Goal: Complete application form

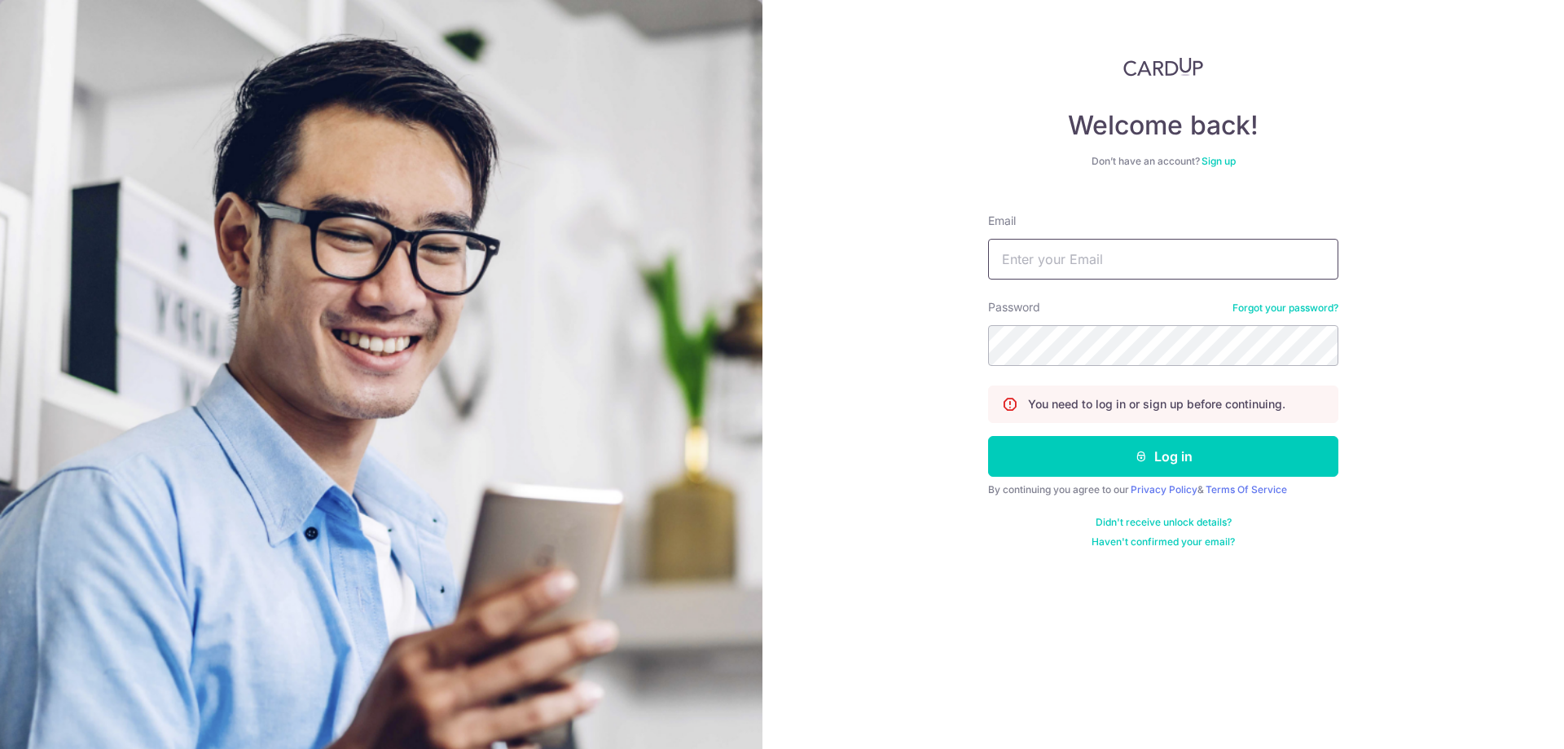
click at [1161, 266] on input "Email" at bounding box center [1163, 259] width 350 height 41
type input "[EMAIL_ADDRESS][DOMAIN_NAME]"
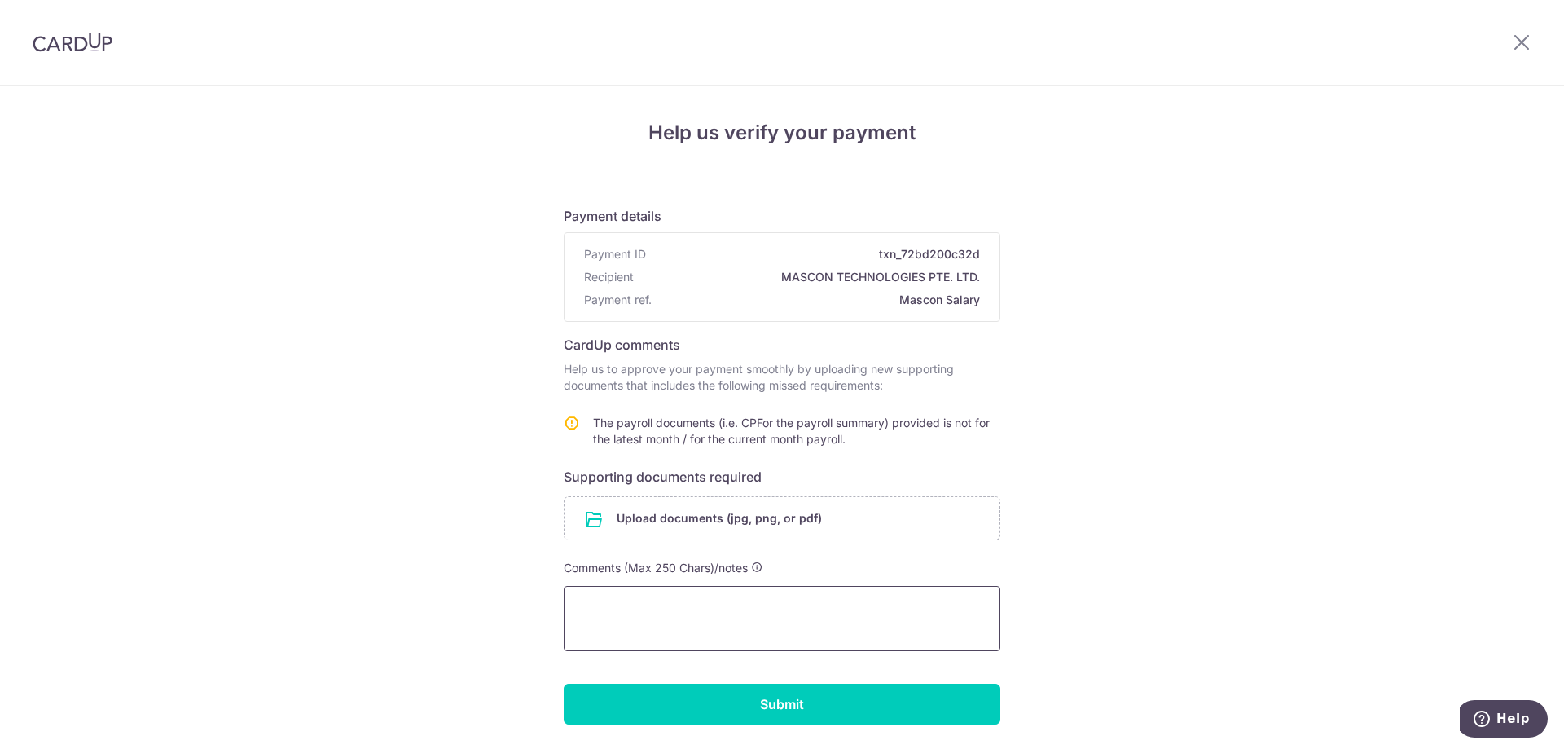
click at [716, 596] on textarea at bounding box center [782, 618] width 437 height 65
click at [622, 610] on textarea at bounding box center [782, 618] width 437 height 65
paste textarea "The director's fee is not predetermined and will be paid out as and when the co…"
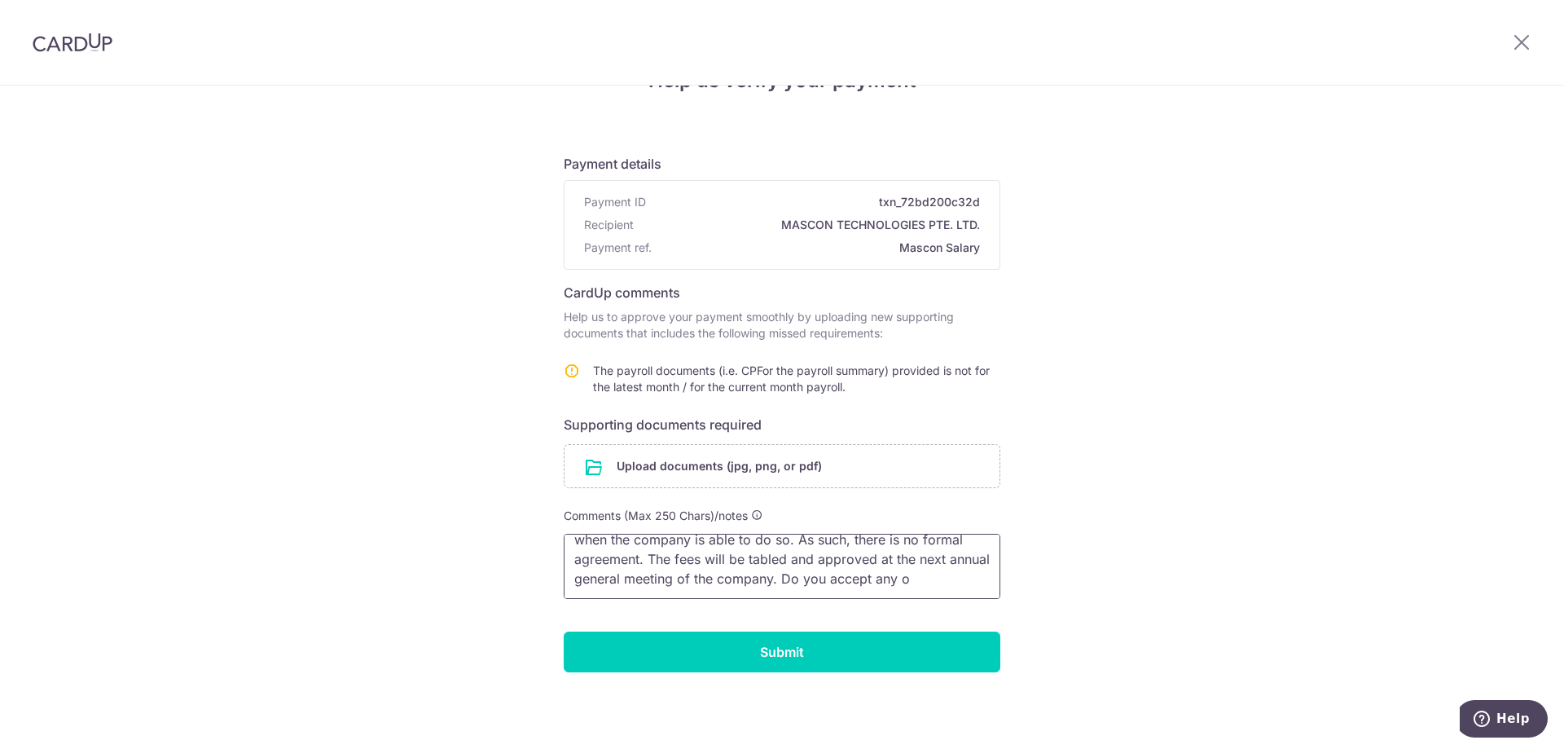
scroll to position [42, 0]
click at [743, 573] on textarea "The director's fee is not predetermined and will be paid out as and when the co…" at bounding box center [782, 566] width 437 height 65
click at [844, 568] on textarea "The director's fee is not predetermined and will be paid out as and when the co…" at bounding box center [782, 566] width 437 height 65
click at [897, 586] on textarea "The director's fee is not predetermined and will be paid out as and when the co…" at bounding box center [782, 566] width 437 height 65
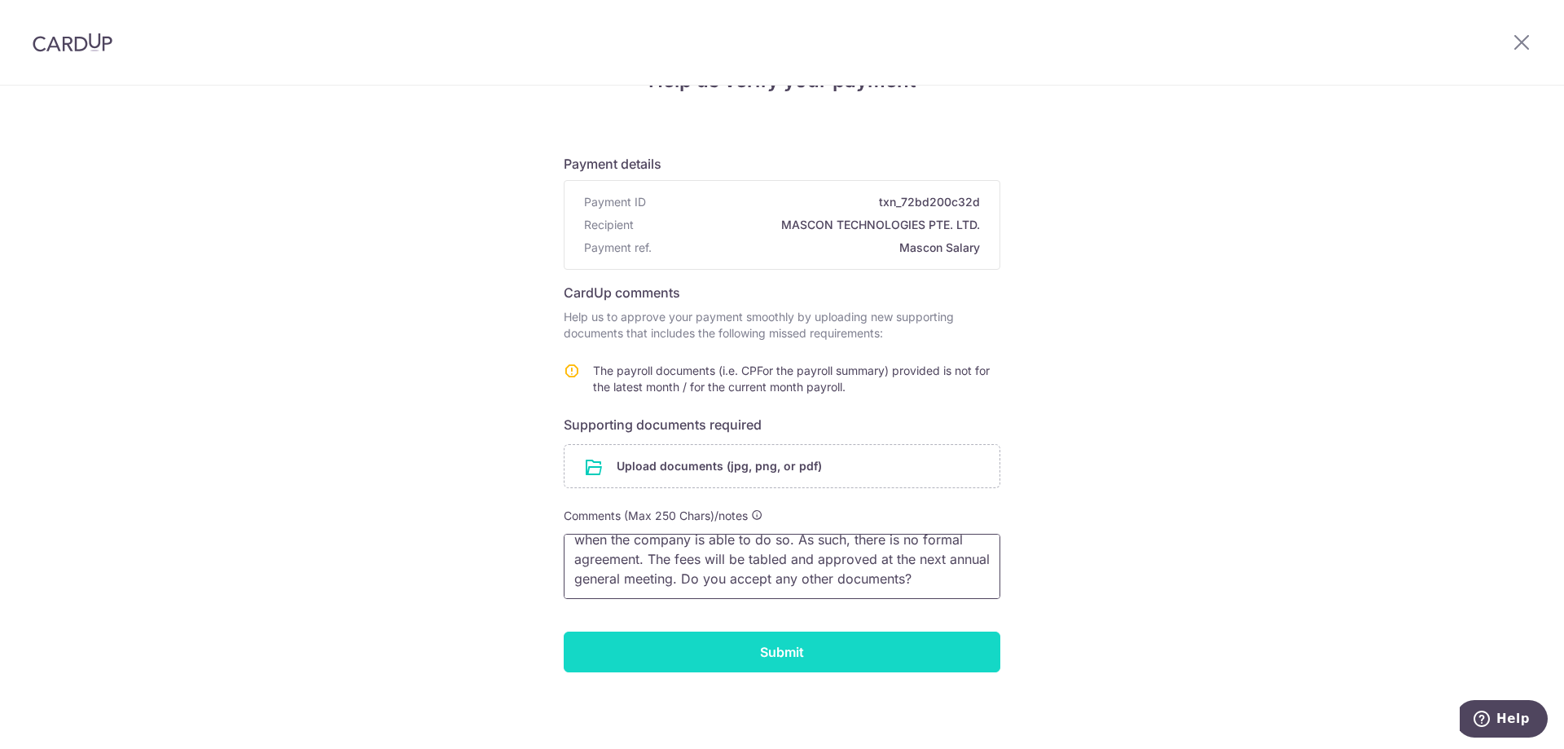
scroll to position [54, 0]
type textarea "The director's fee is not predetermined and will be paid out as and when the co…"
click at [807, 661] on input "Submit" at bounding box center [782, 651] width 437 height 41
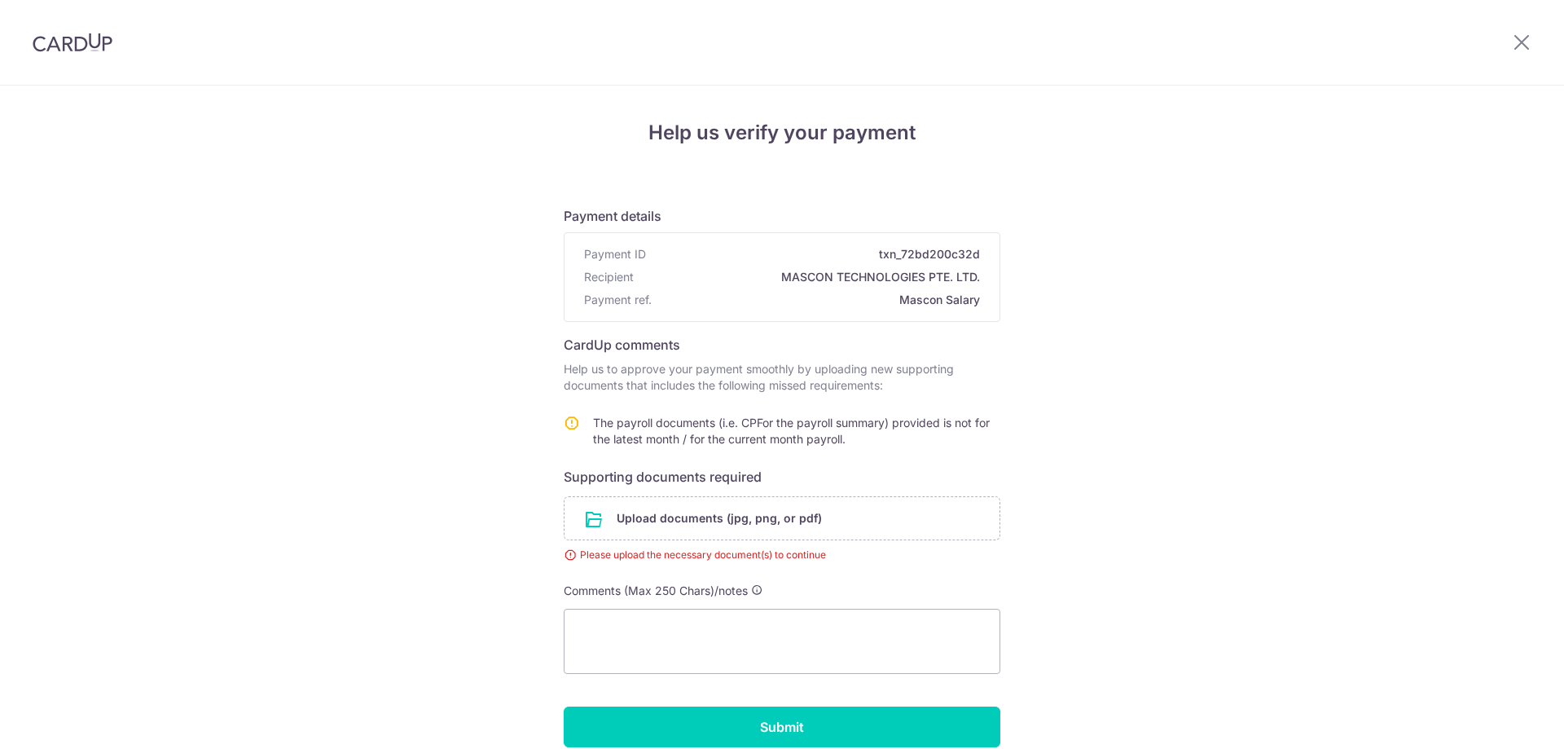
scroll to position [75, 0]
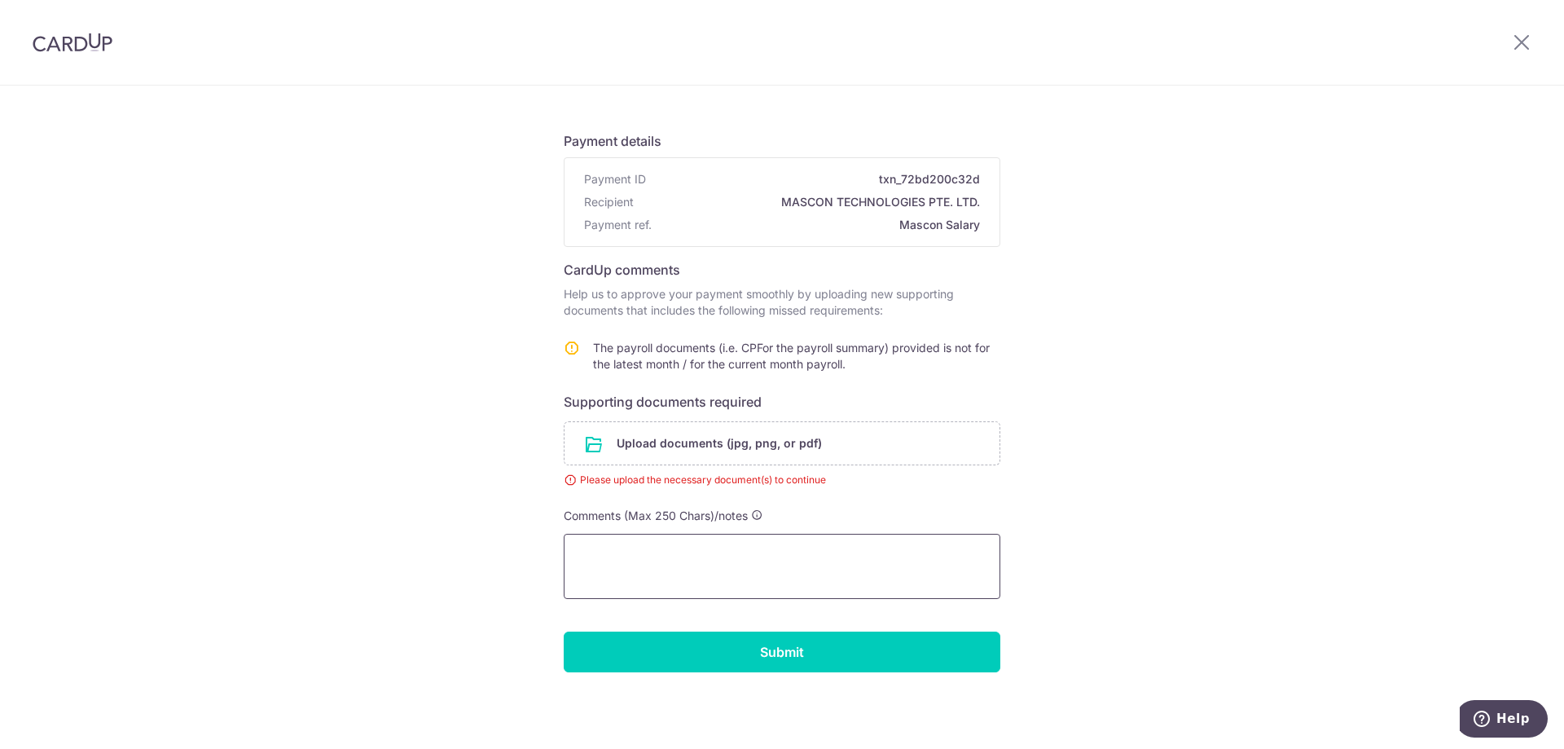
click at [860, 564] on textarea at bounding box center [782, 566] width 437 height 65
paste textarea "The director's fee is not predetermined and will be paid out as and when the co…"
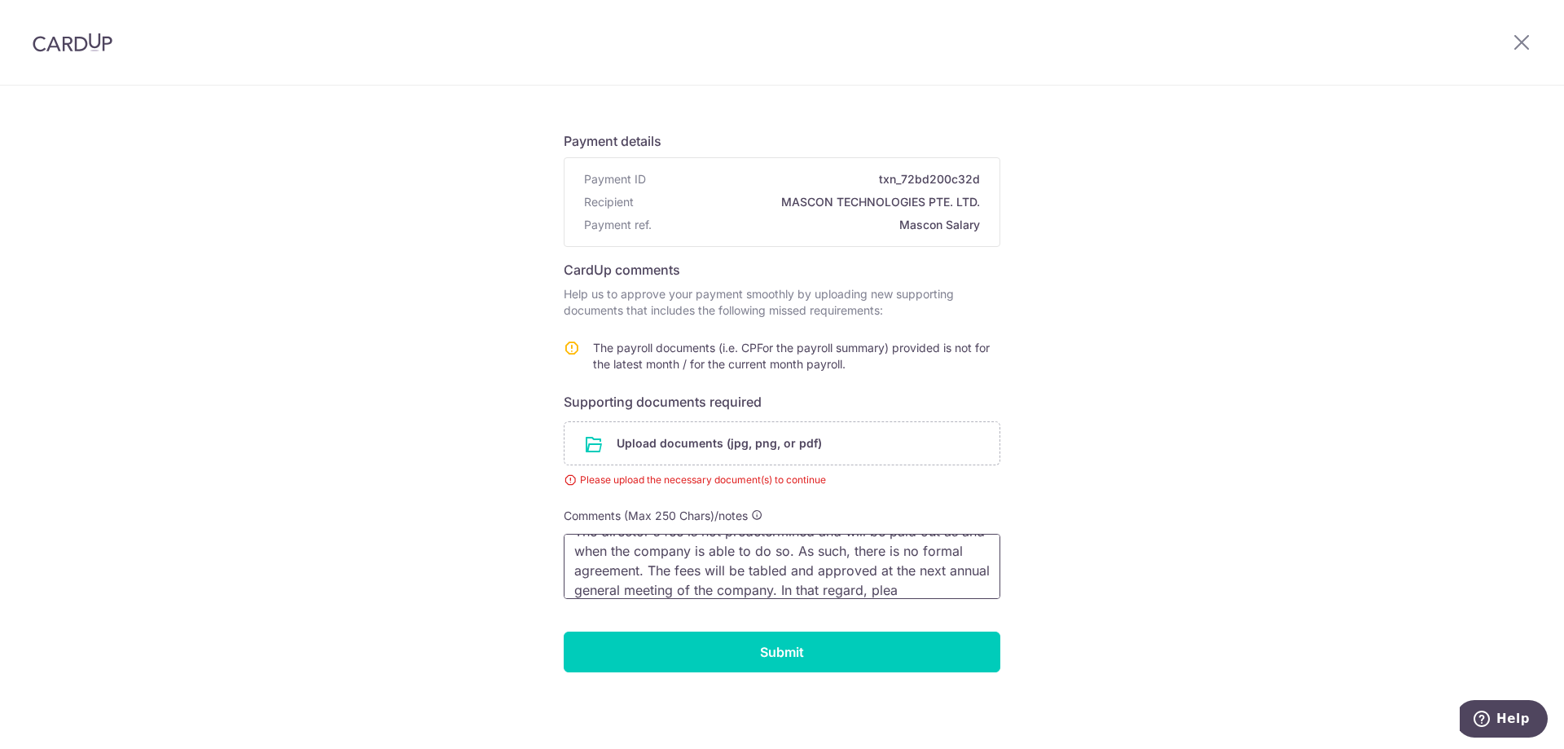
scroll to position [34, 0]
drag, startPoint x: 975, startPoint y: 591, endPoint x: 753, endPoint y: 583, distance: 222.5
click at [753, 583] on textarea "The director's fee is not predetermined and will be paid out as and when the co…" at bounding box center [782, 566] width 437 height 65
type textarea "The director's fee is not predetermined and will be paid out as and when the co…"
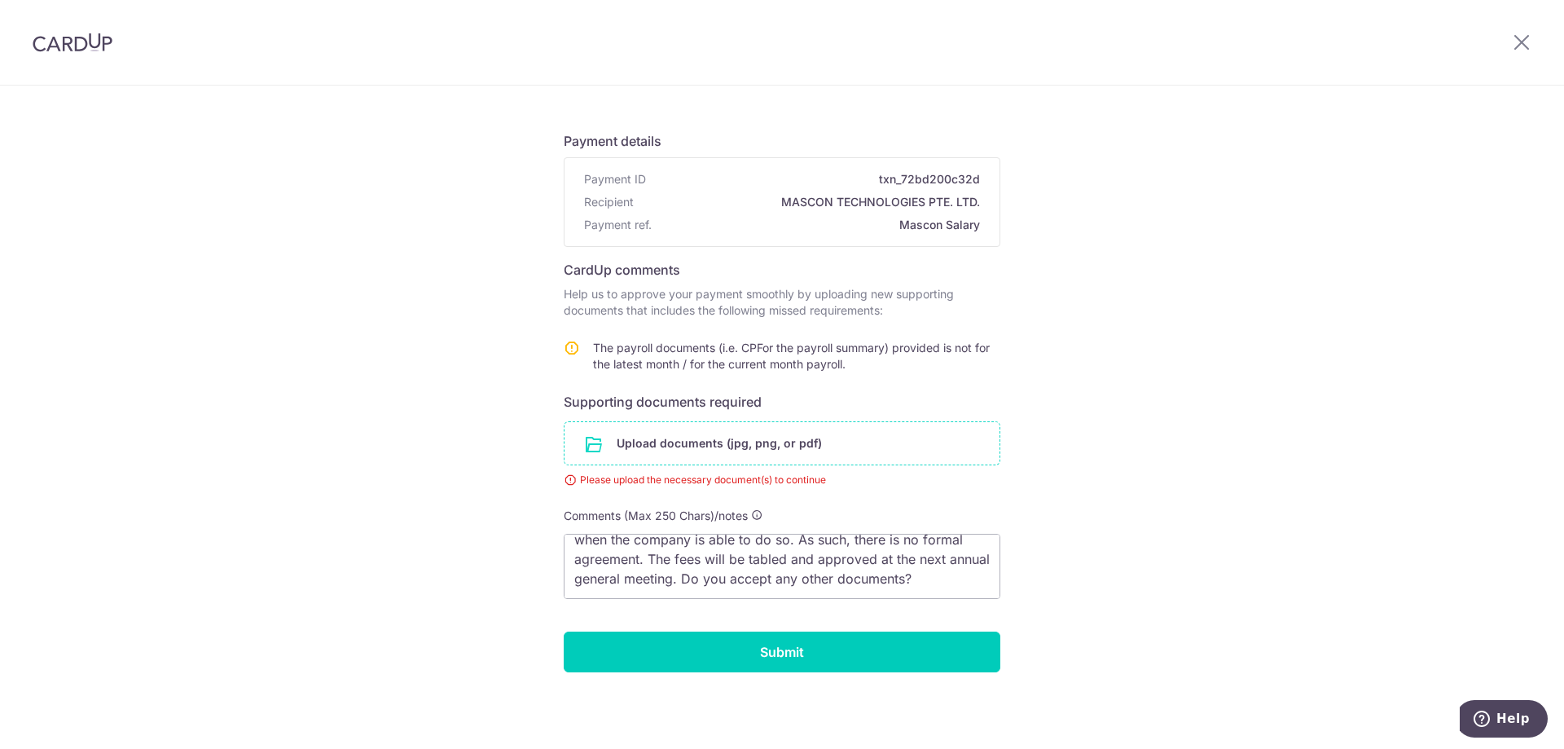
click at [811, 445] on input "file" at bounding box center [782, 443] width 435 height 42
click at [669, 438] on input "file" at bounding box center [782, 443] width 435 height 42
click at [672, 428] on input "file" at bounding box center [782, 443] width 435 height 42
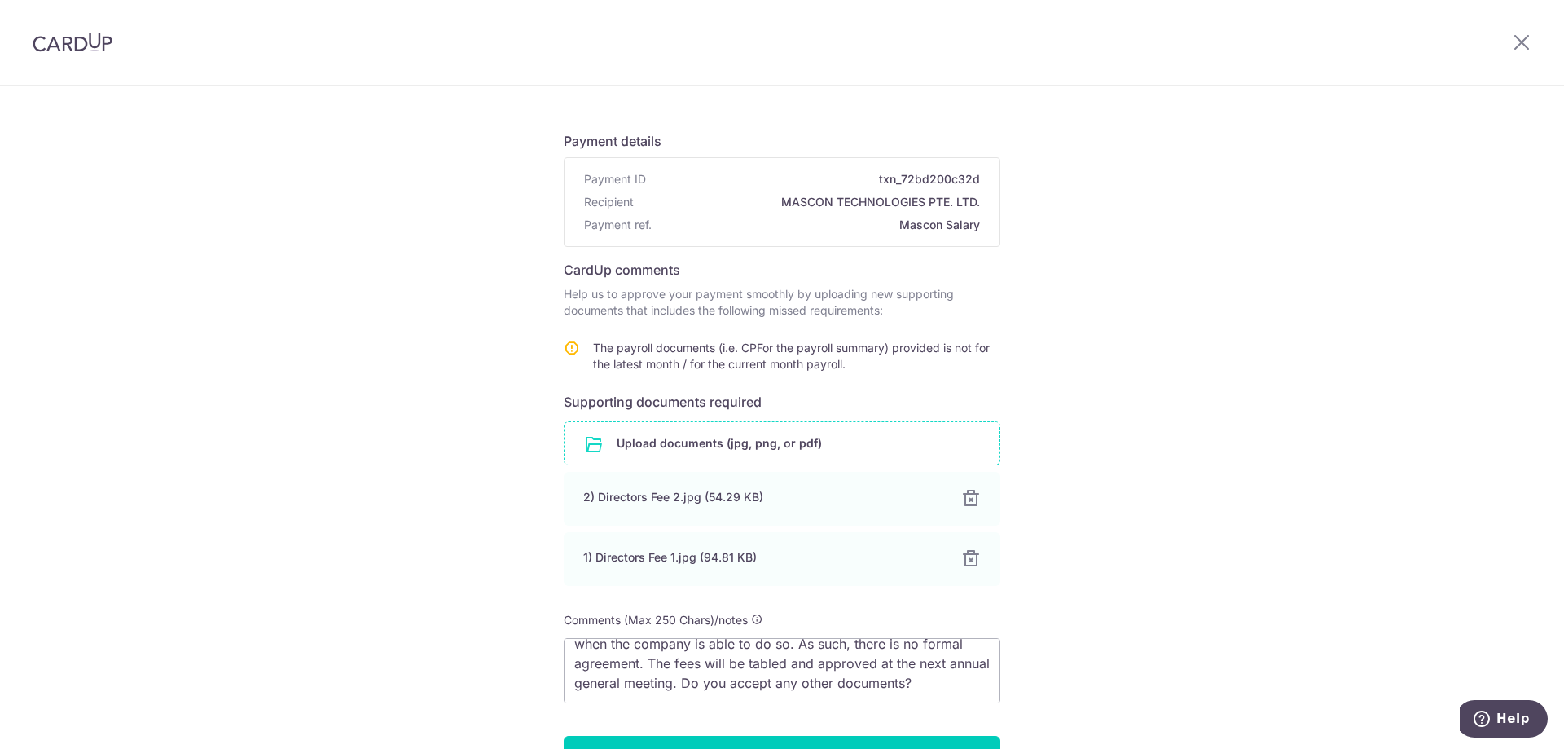
click at [1418, 107] on div "Help us verify your payment Payment details Payment ID txn_72bd200c32d Recipien…" at bounding box center [782, 432] width 1564 height 842
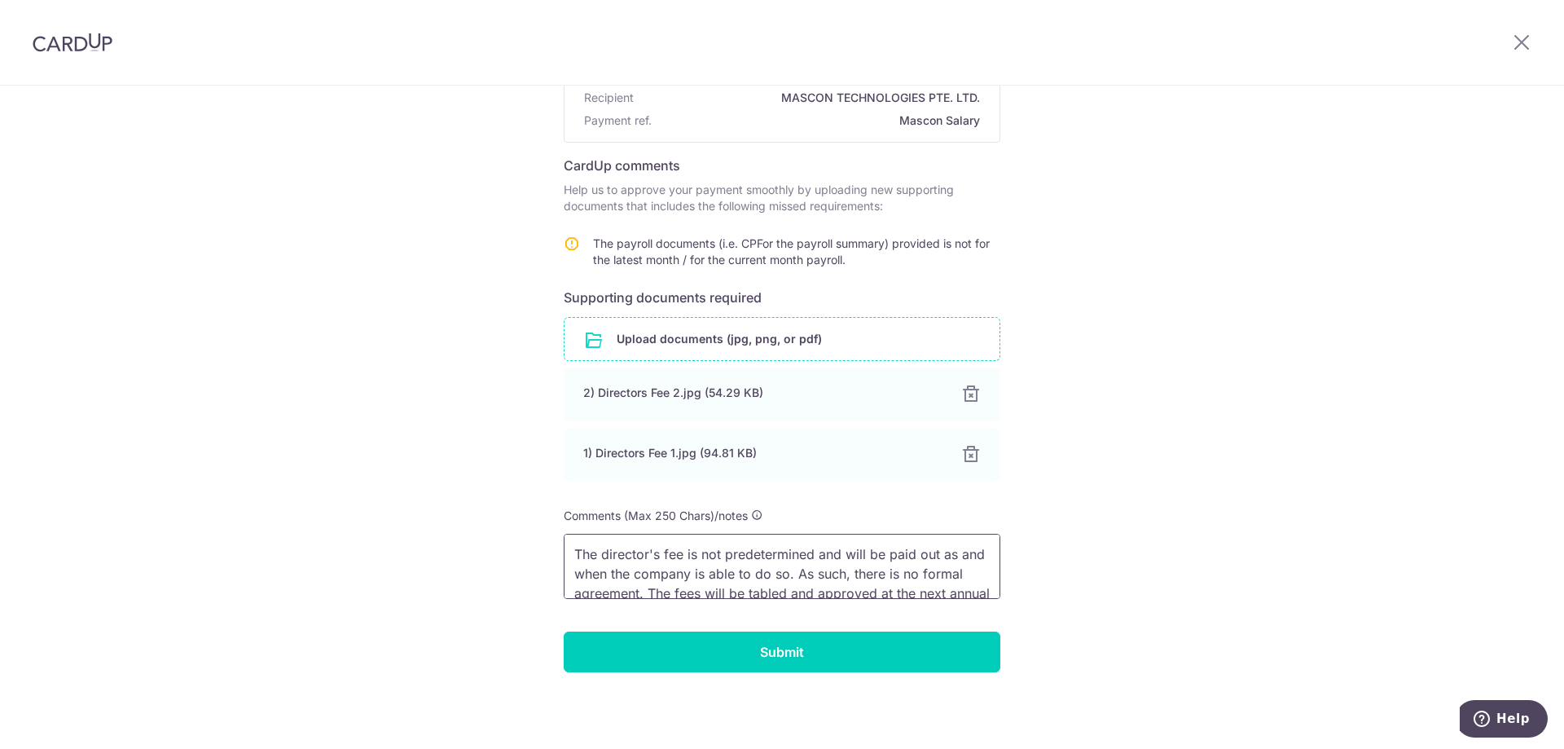
scroll to position [54, 0]
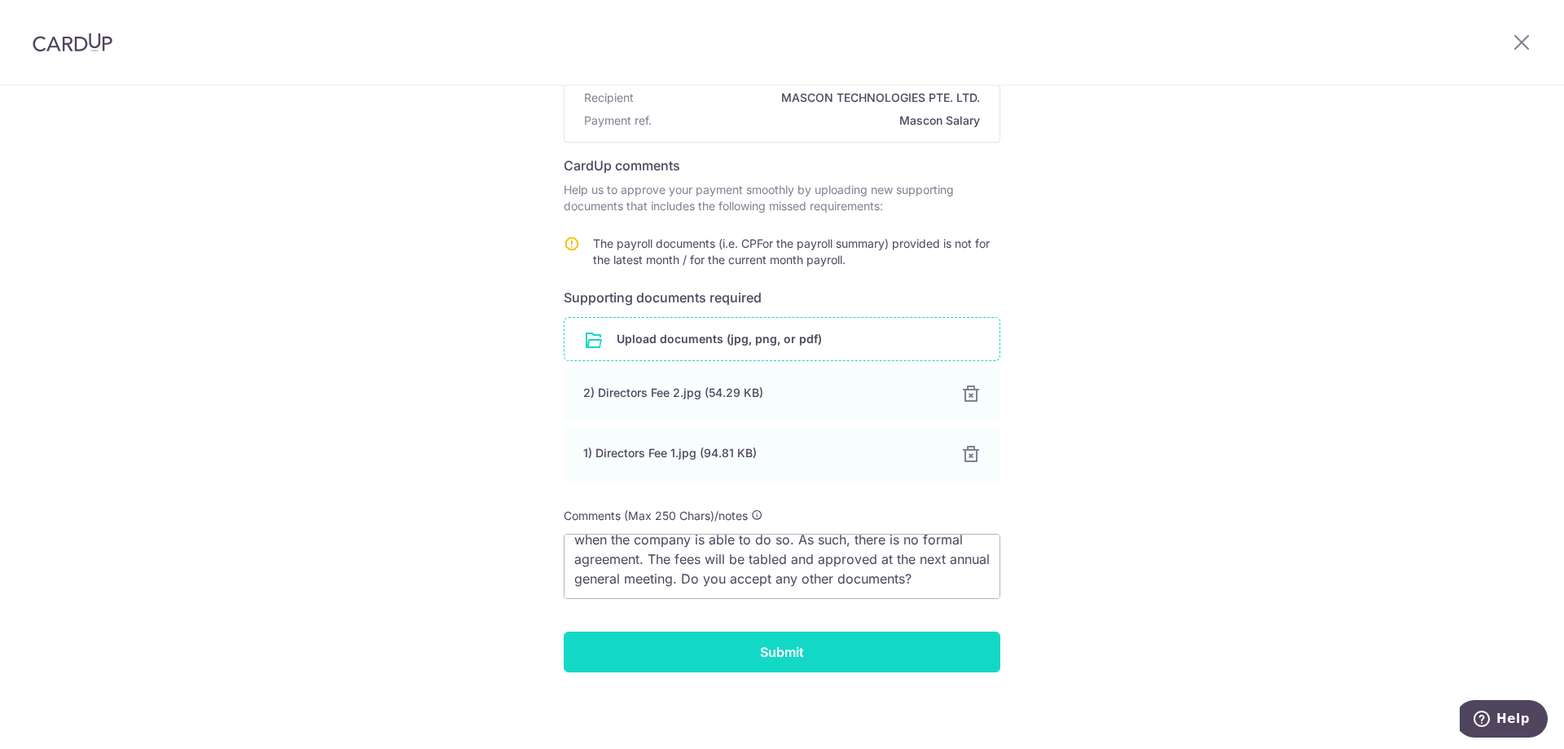
click at [800, 660] on input "Submit" at bounding box center [782, 651] width 437 height 41
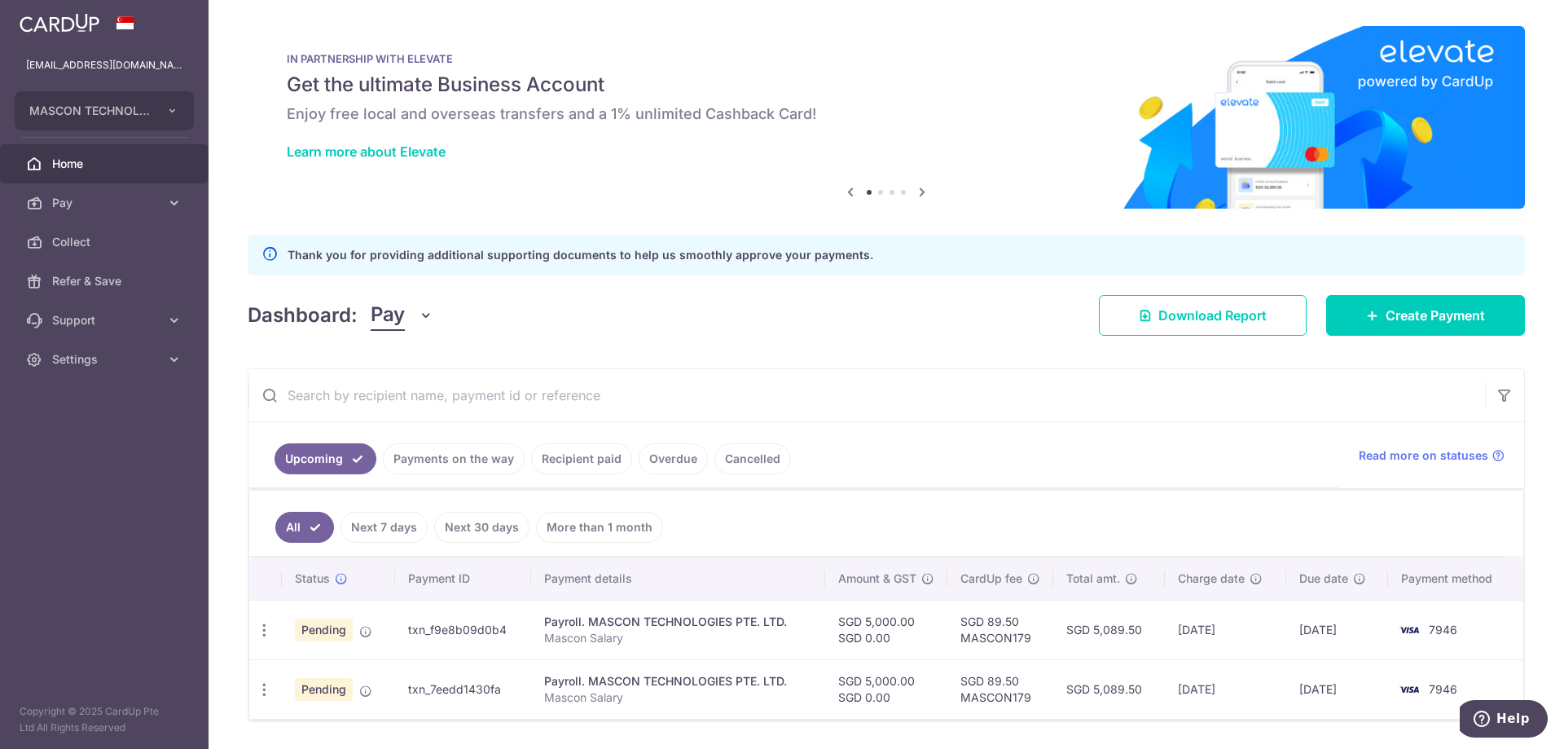
scroll to position [50, 0]
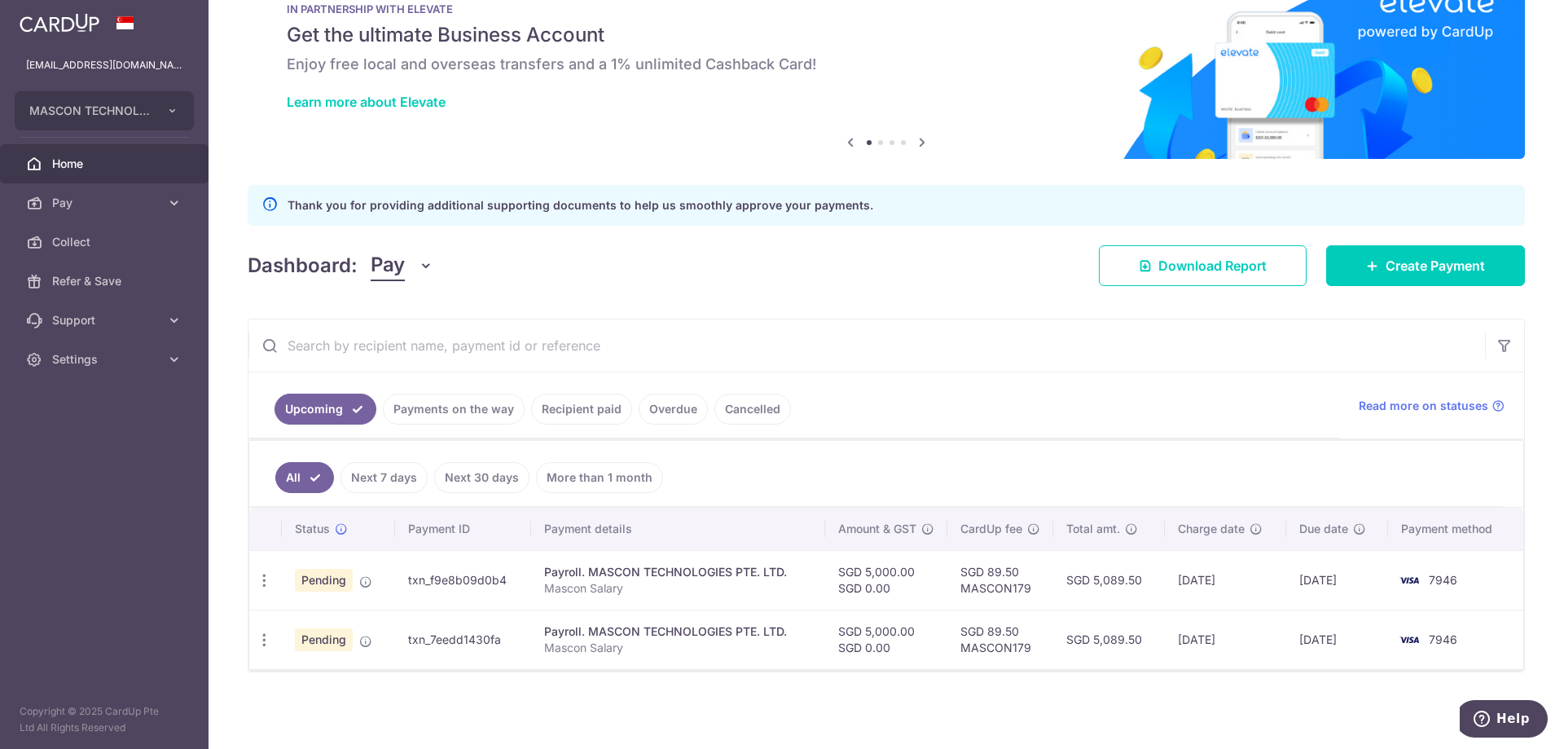
click at [450, 416] on link "Payments on the way" at bounding box center [454, 409] width 142 height 31
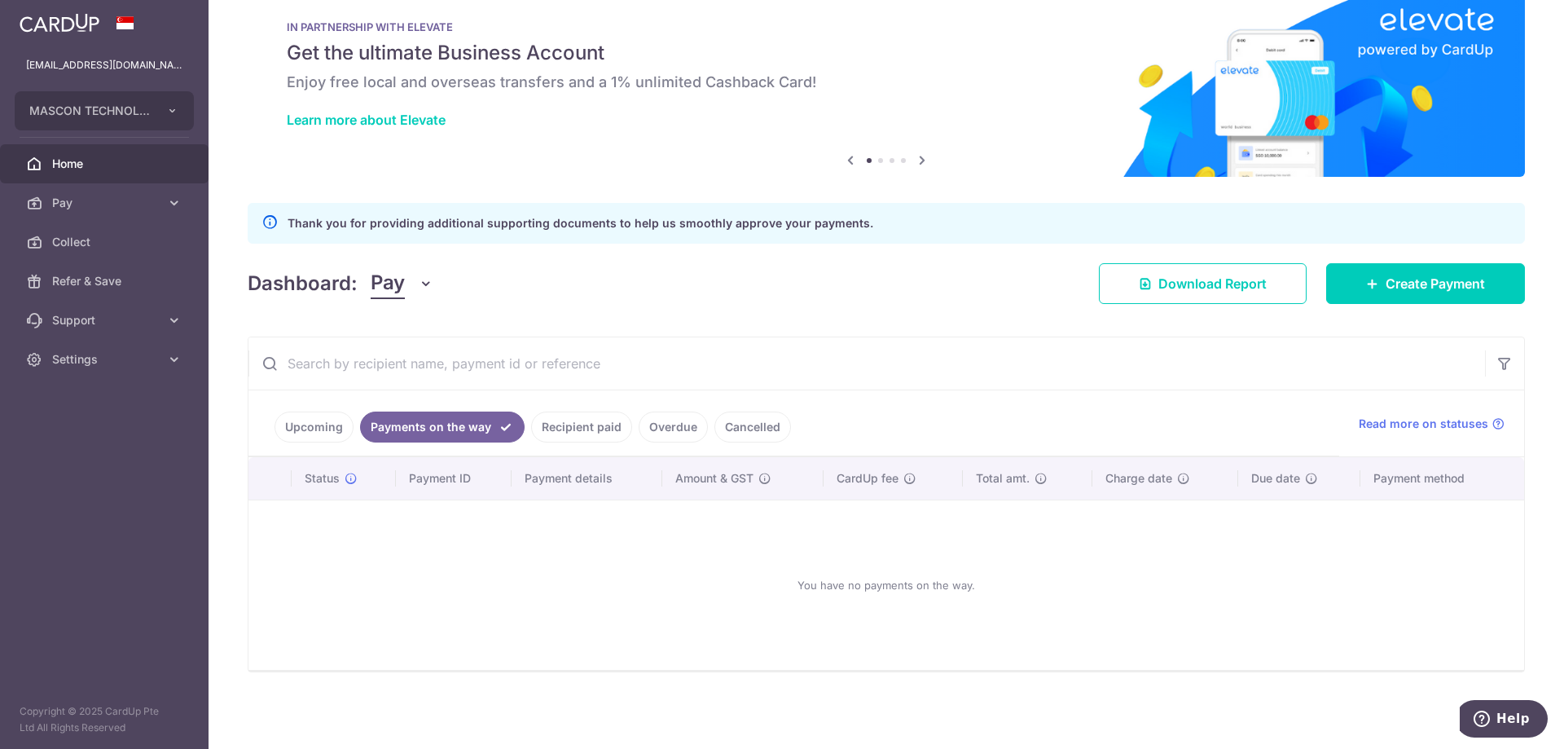
click at [314, 428] on link "Upcoming" at bounding box center [314, 426] width 79 height 31
